Goal: Obtain resource: Download file/media

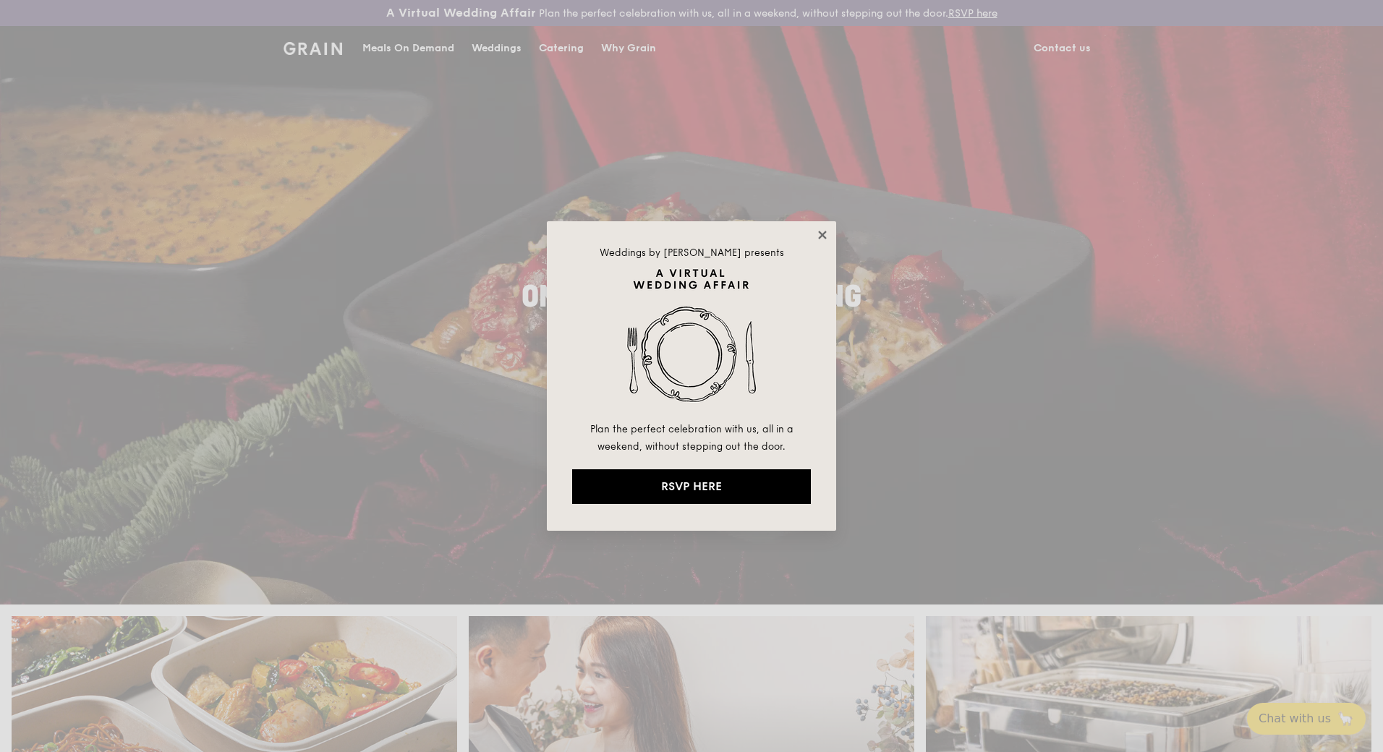
click at [823, 239] on icon at bounding box center [822, 235] width 13 height 13
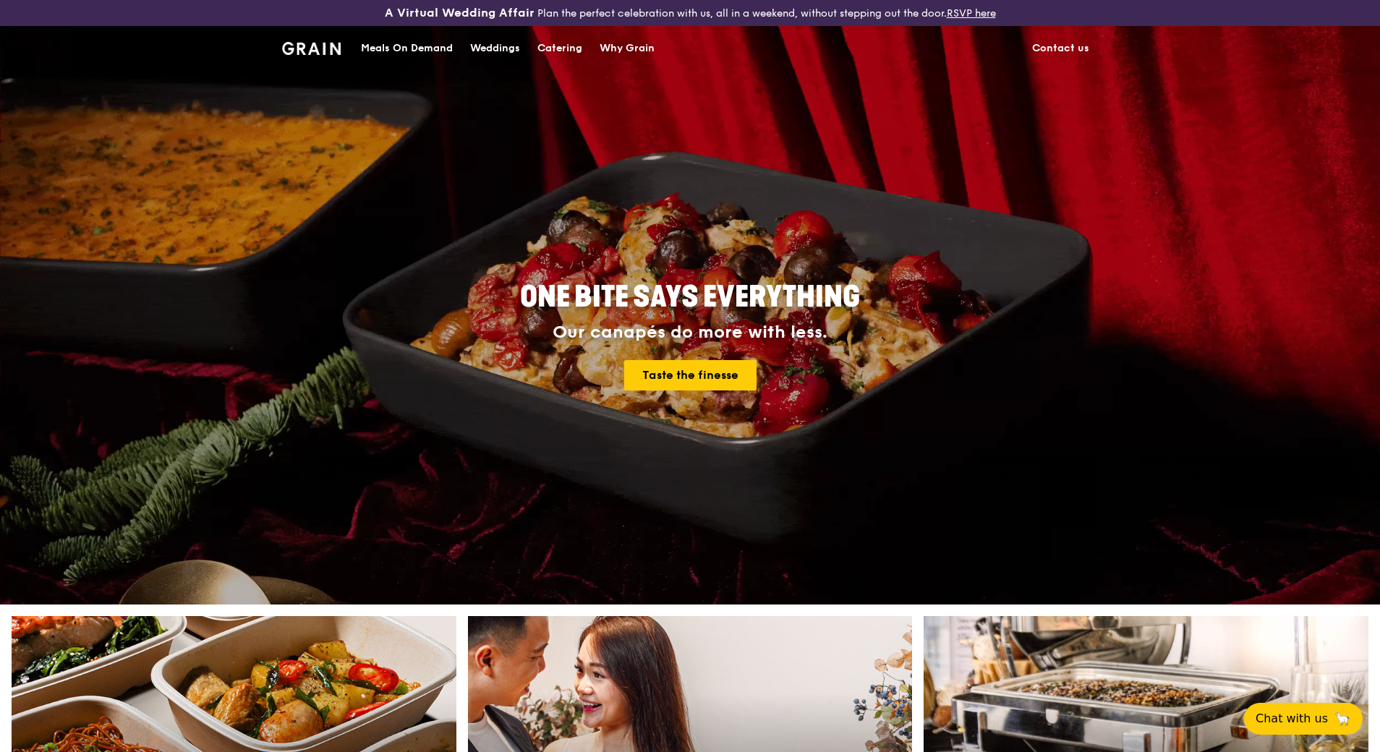
click at [571, 50] on div "Catering" at bounding box center [560, 48] width 45 height 43
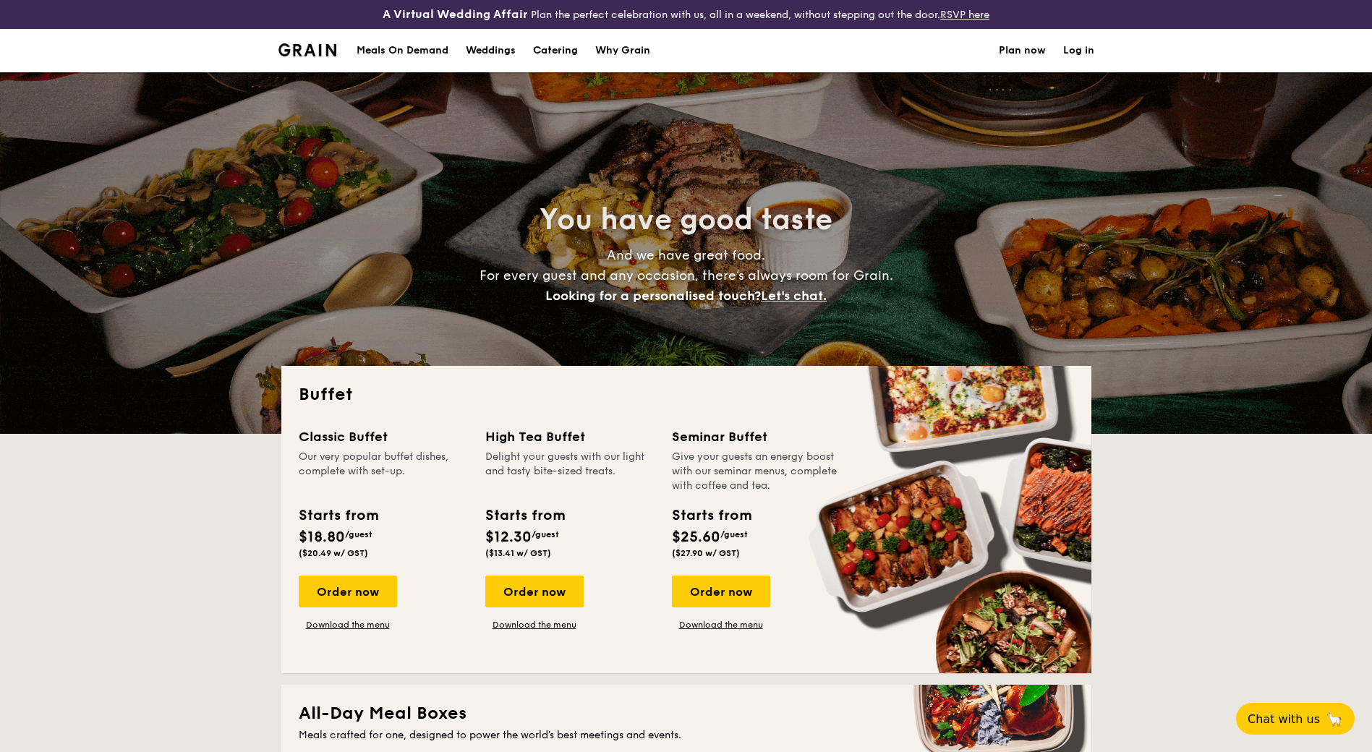
select select
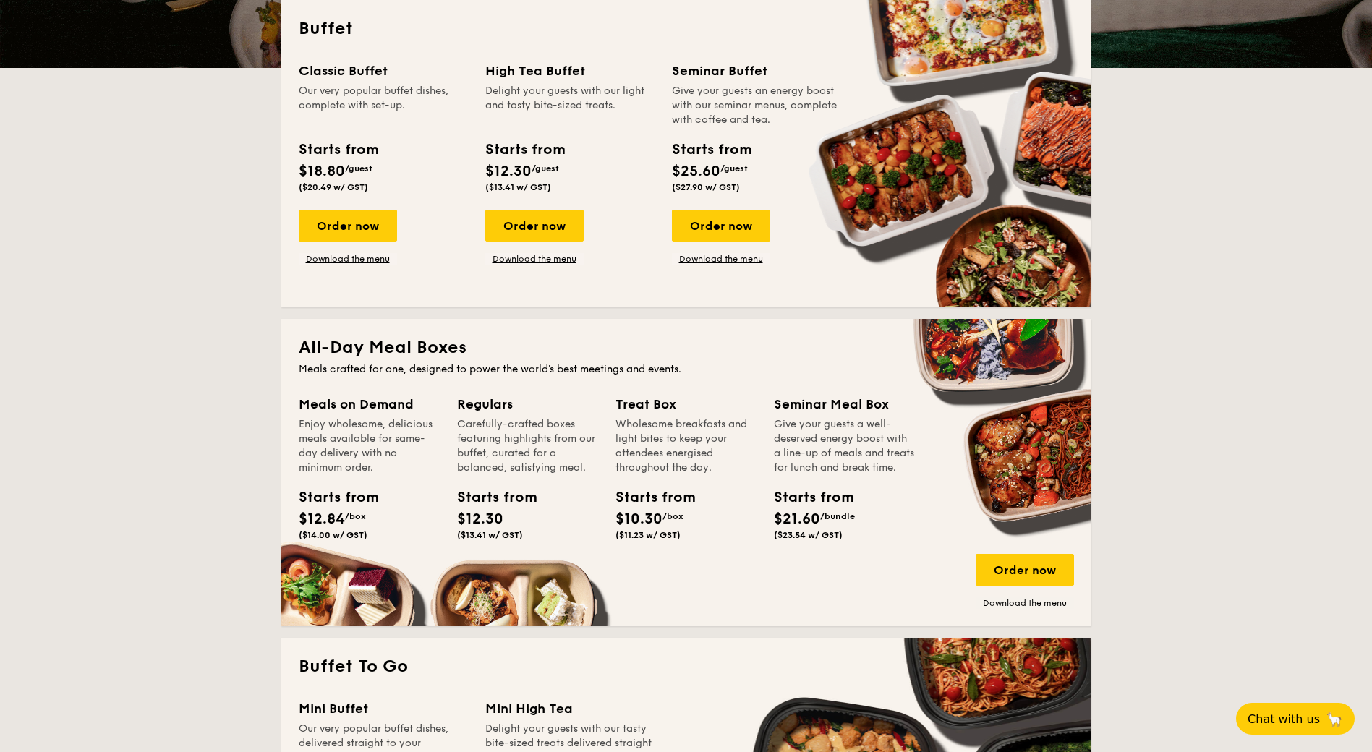
scroll to position [434, 0]
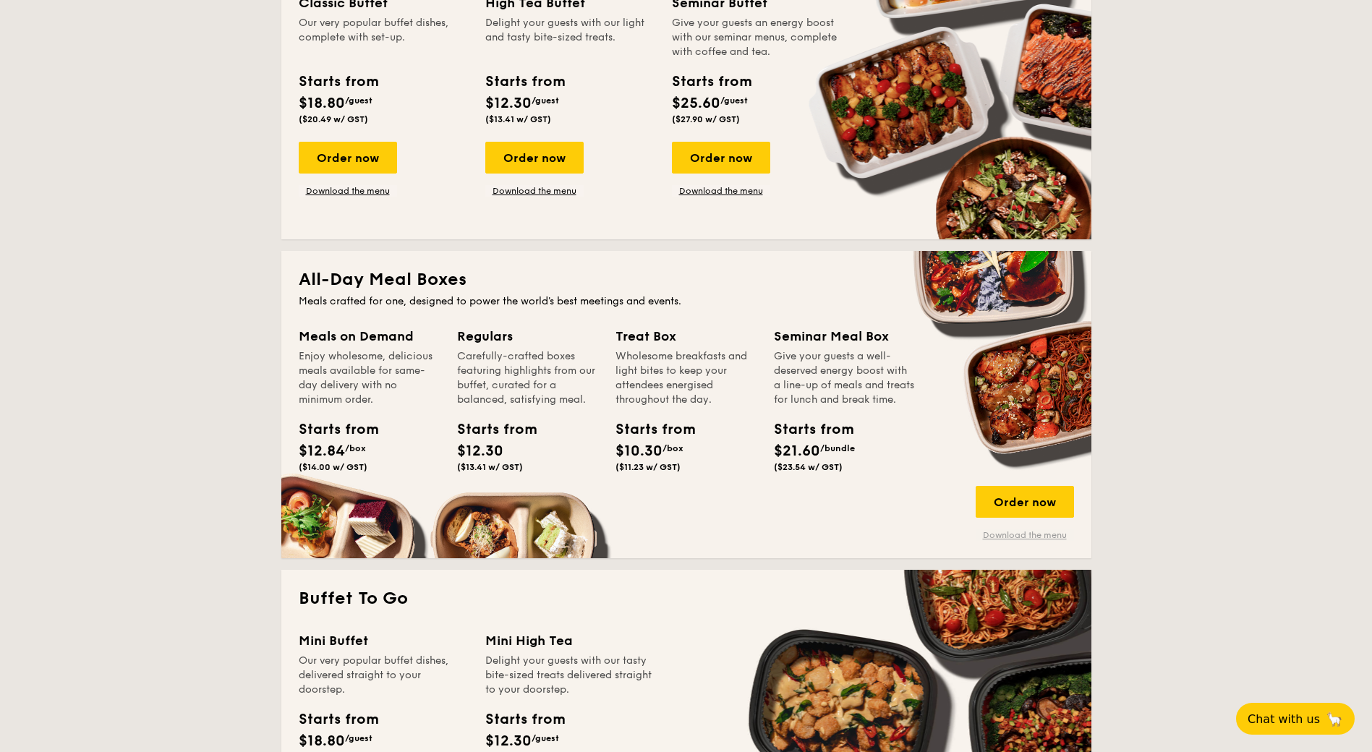
click at [1005, 530] on link "Download the menu" at bounding box center [1025, 536] width 98 height 12
